Goal: Task Accomplishment & Management: Complete application form

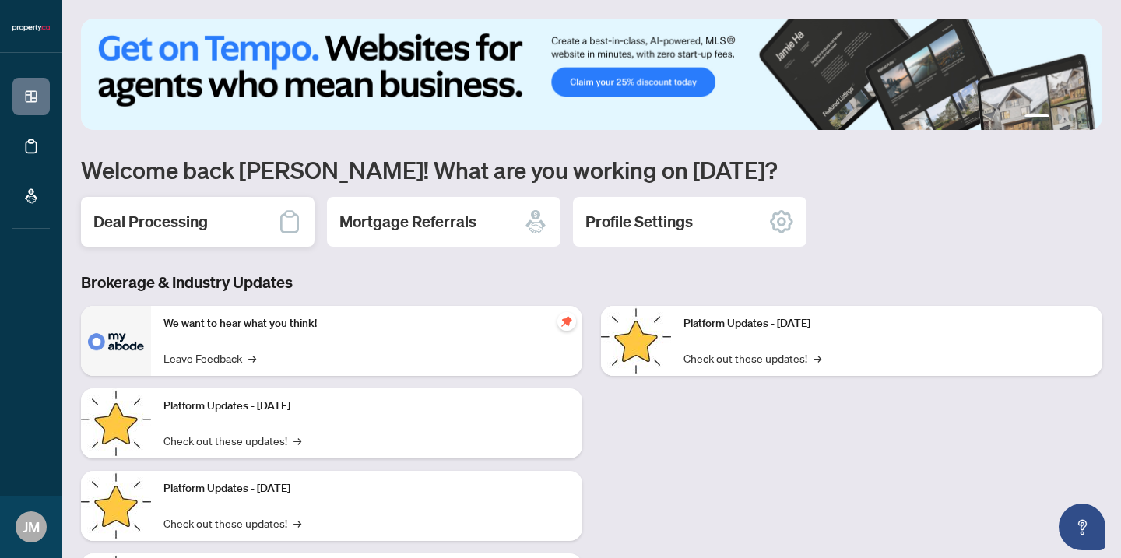
click at [192, 230] on h2 "Deal Processing" at bounding box center [150, 222] width 114 height 22
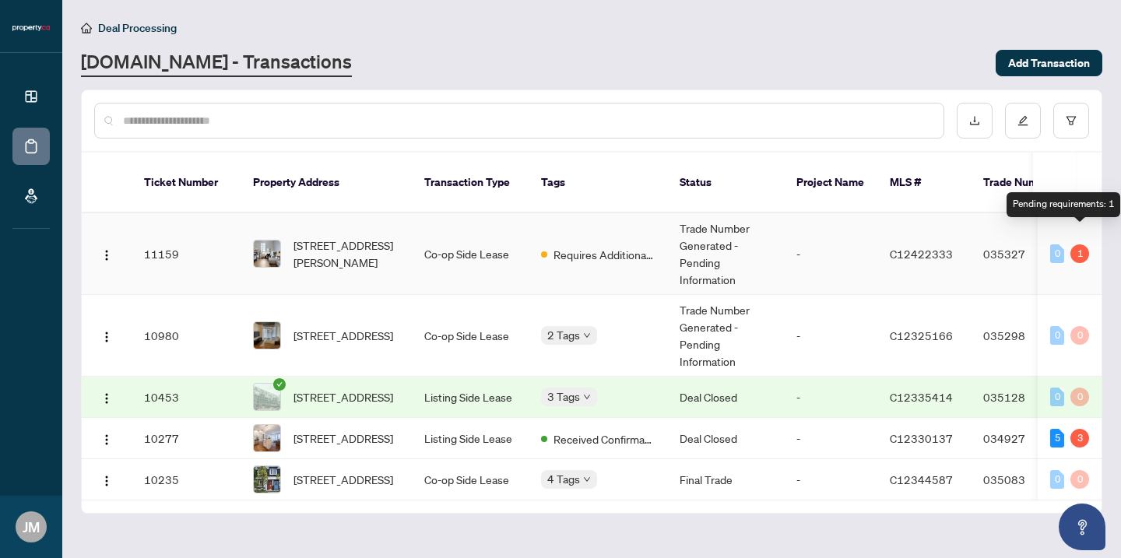
click at [1080, 244] on div "1" at bounding box center [1079, 253] width 19 height 19
click at [1081, 244] on div "1" at bounding box center [1079, 253] width 19 height 19
click at [350, 248] on span "[STREET_ADDRESS][PERSON_NAME]" at bounding box center [346, 254] width 106 height 34
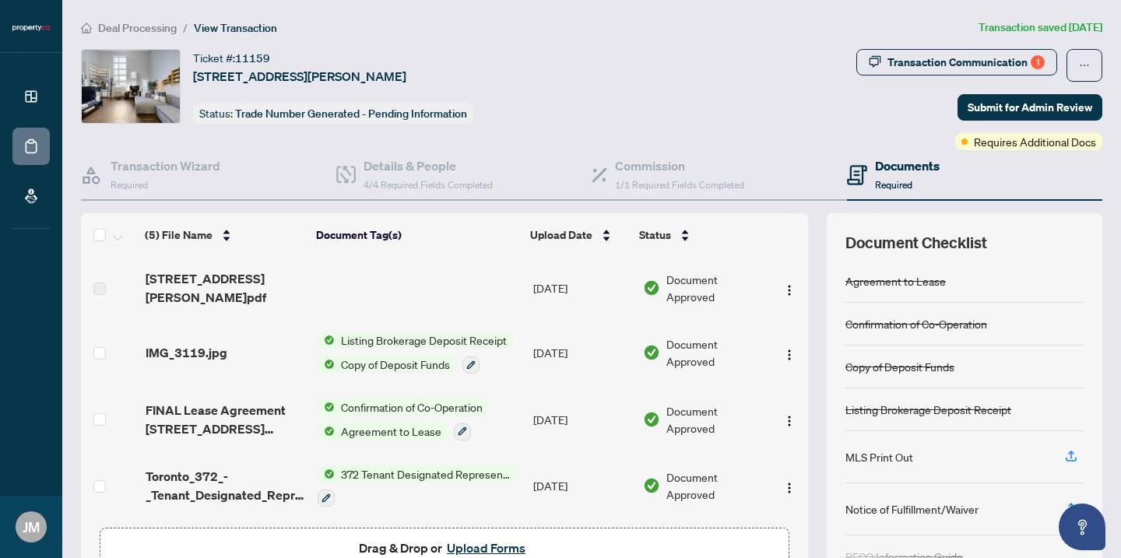
click at [898, 188] on span "Required" at bounding box center [893, 185] width 37 height 12
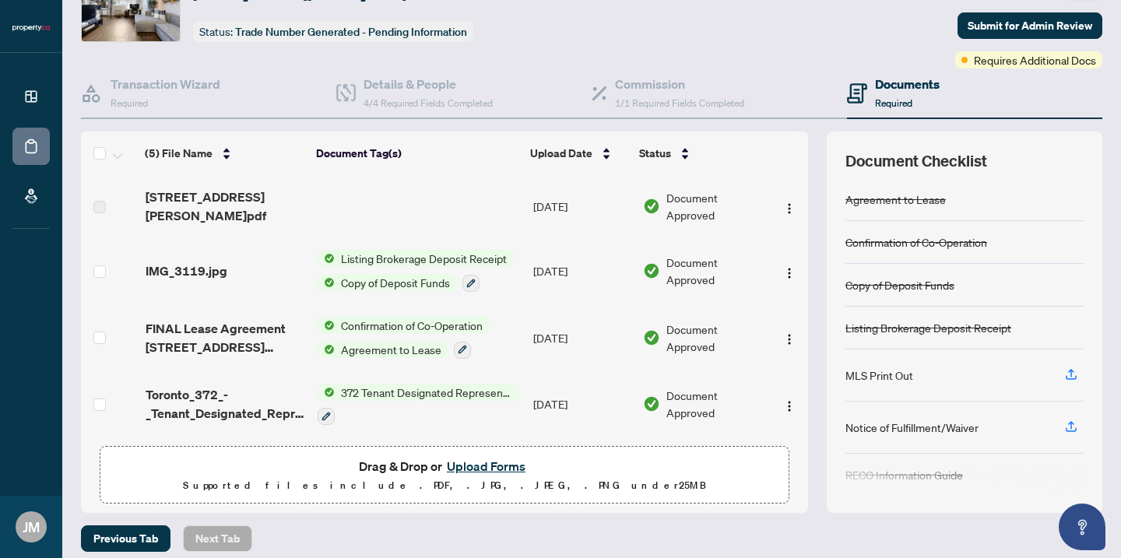
scroll to position [93, 0]
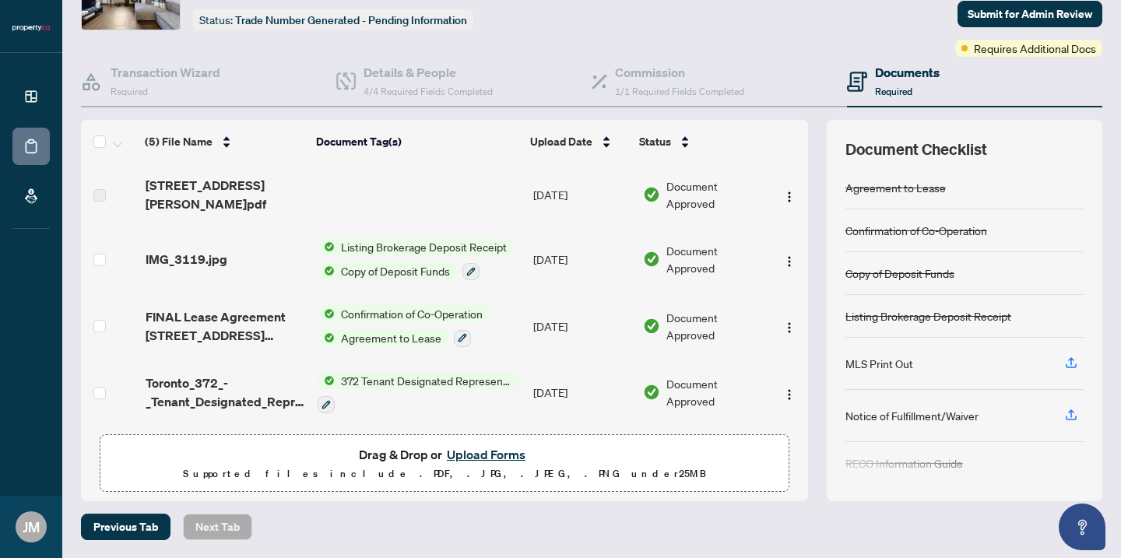
click at [491, 452] on button "Upload Forms" at bounding box center [486, 455] width 88 height 20
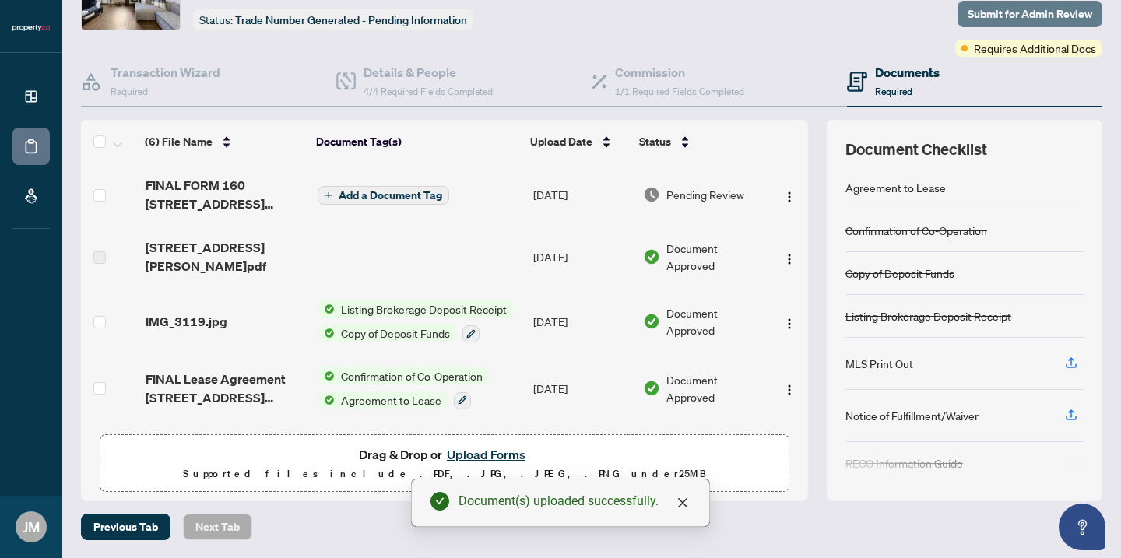
click at [1031, 7] on span "Submit for Admin Review" at bounding box center [1030, 14] width 125 height 25
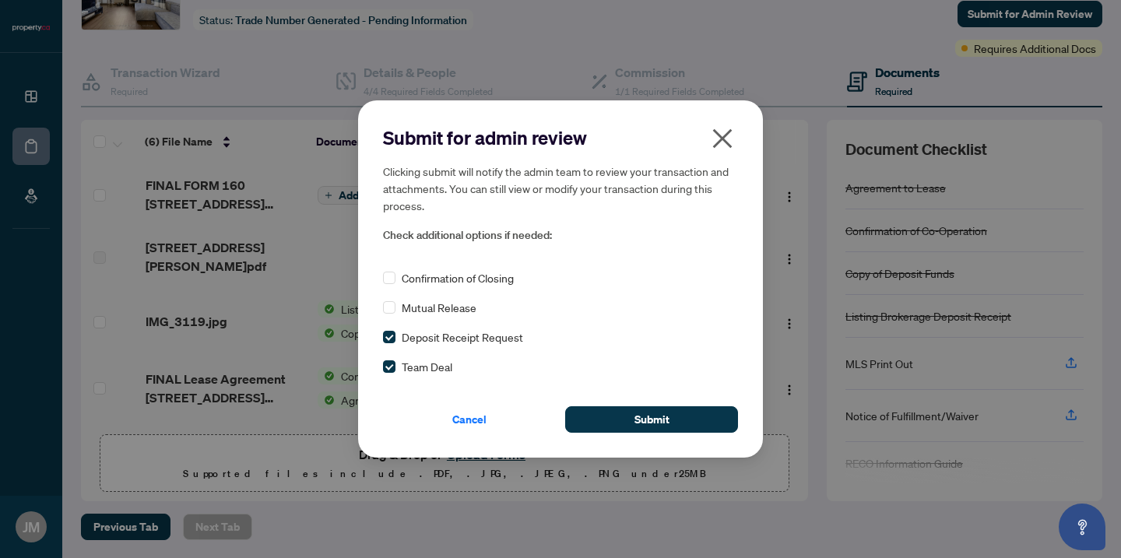
click at [389, 347] on div "Confirmation of Closing Mutual Release Deposit Receipt Request Team Deal" at bounding box center [560, 322] width 355 height 106
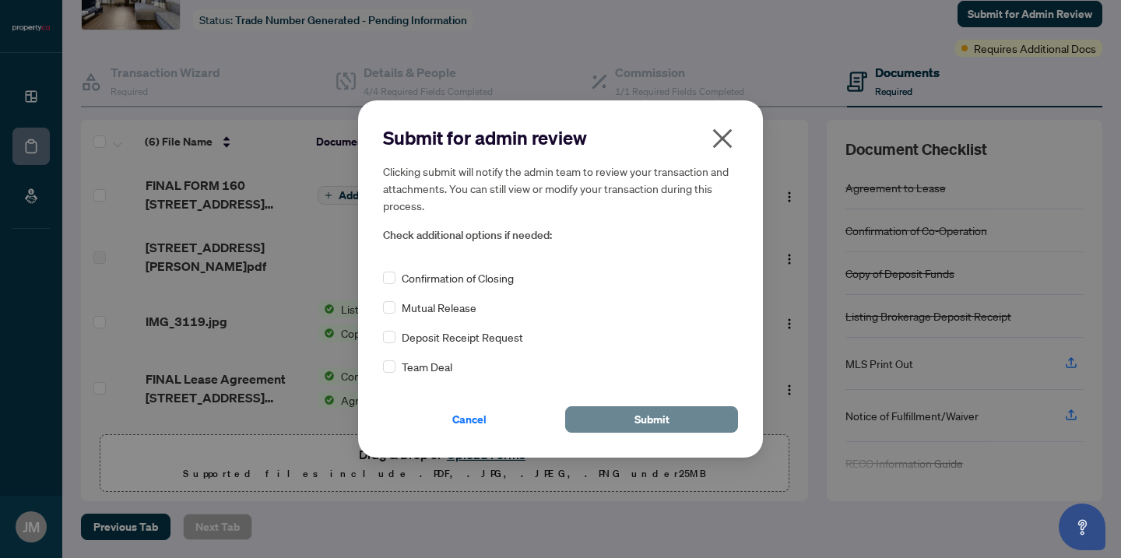
click at [652, 429] on span "Submit" at bounding box center [651, 419] width 35 height 25
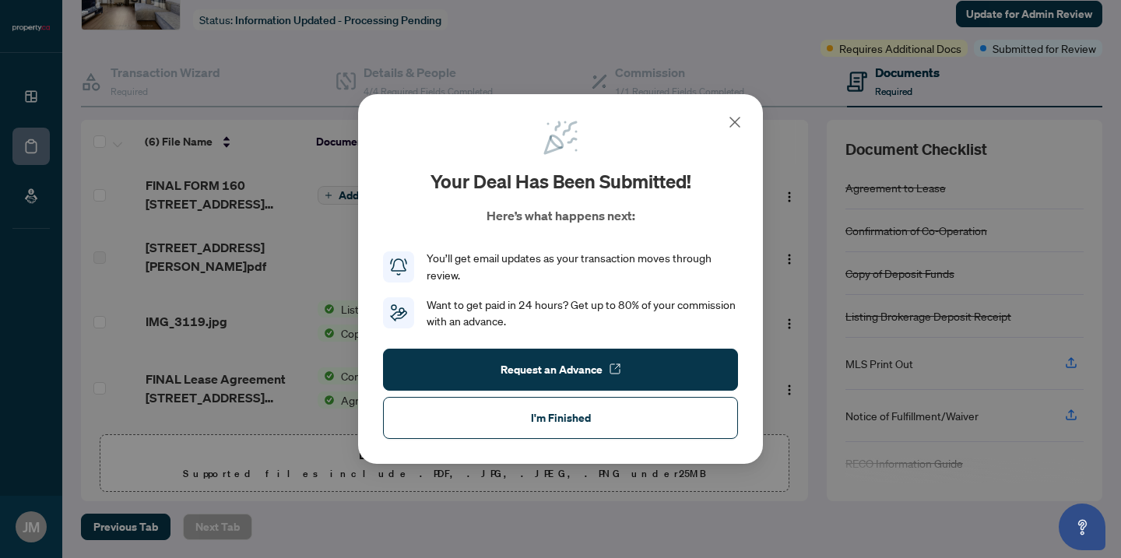
click at [733, 119] on icon at bounding box center [735, 122] width 19 height 19
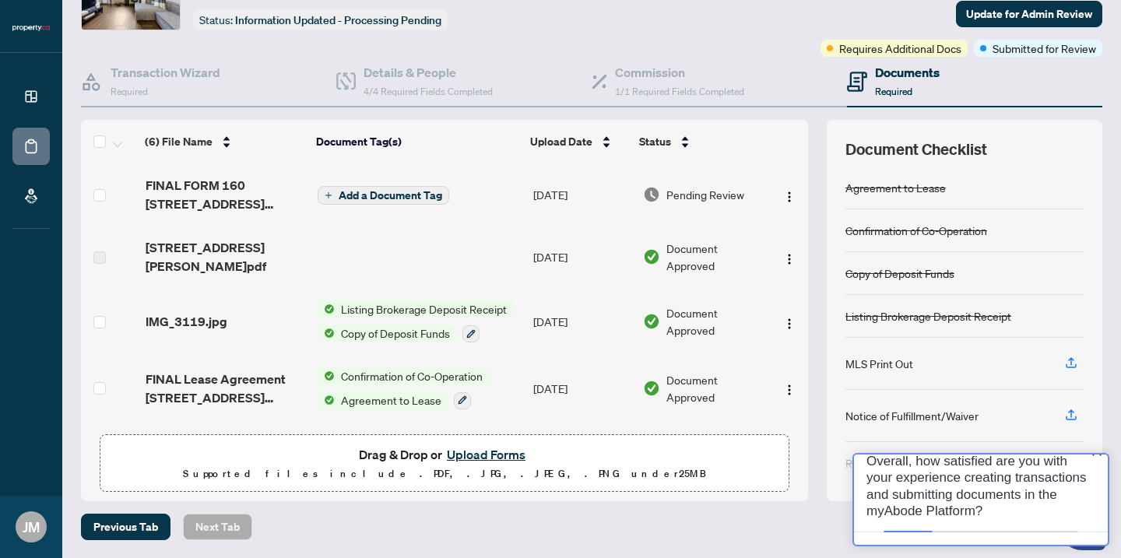
scroll to position [0, 0]
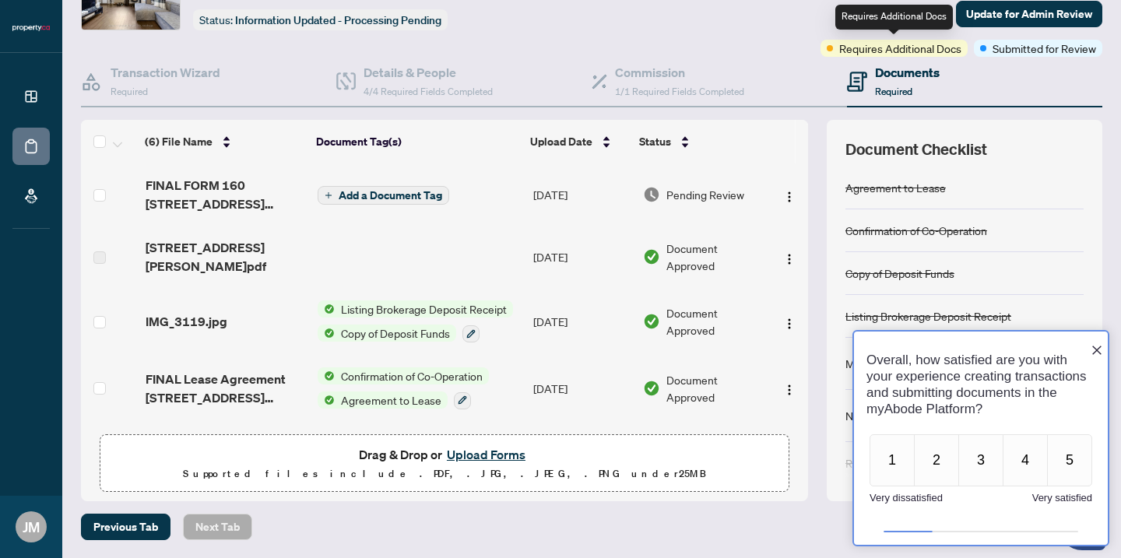
click at [893, 49] on span "Requires Additional Docs" at bounding box center [900, 48] width 122 height 17
click at [972, 466] on button "3" at bounding box center [980, 460] width 45 height 52
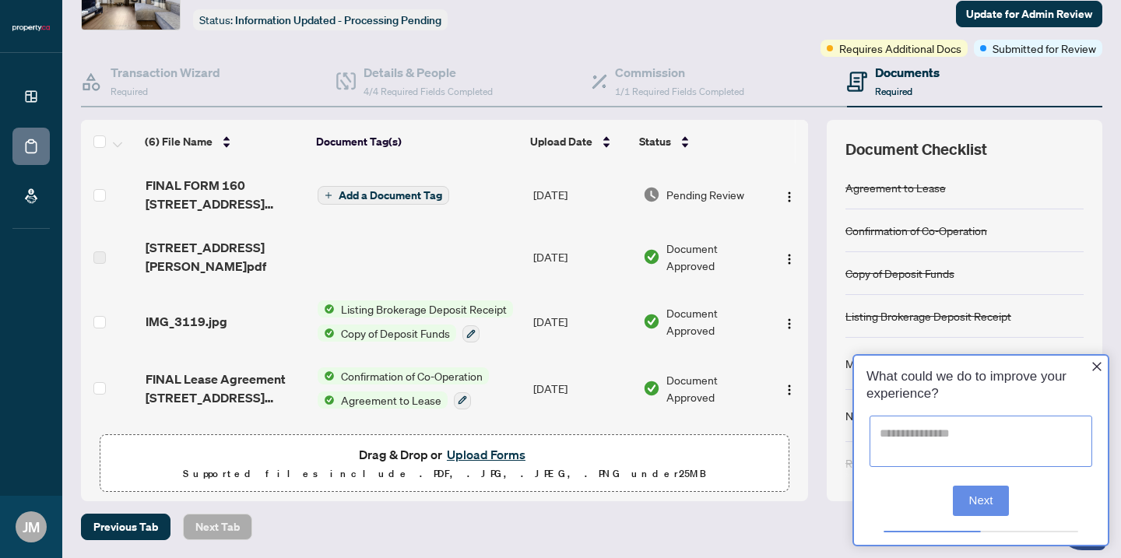
click at [932, 448] on textarea at bounding box center [981, 441] width 223 height 51
type textarea "**********"
click at [972, 505] on button "Next" at bounding box center [981, 501] width 57 height 30
